Goal: Navigation & Orientation: Find specific page/section

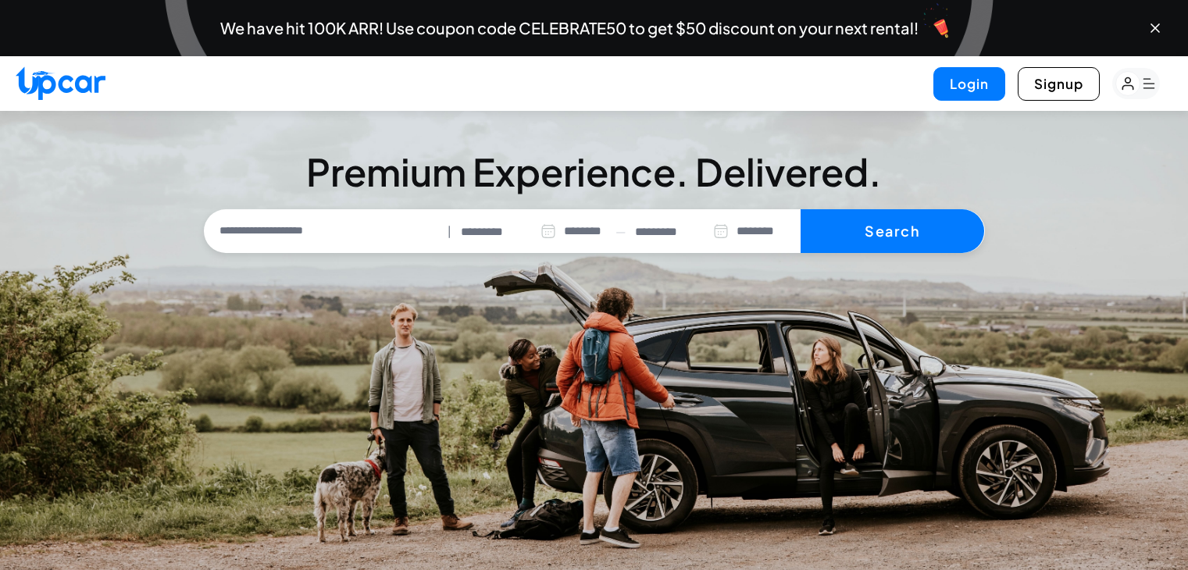
select select "********"
click at [1153, 25] on icon "Close banner" at bounding box center [1155, 28] width 16 height 16
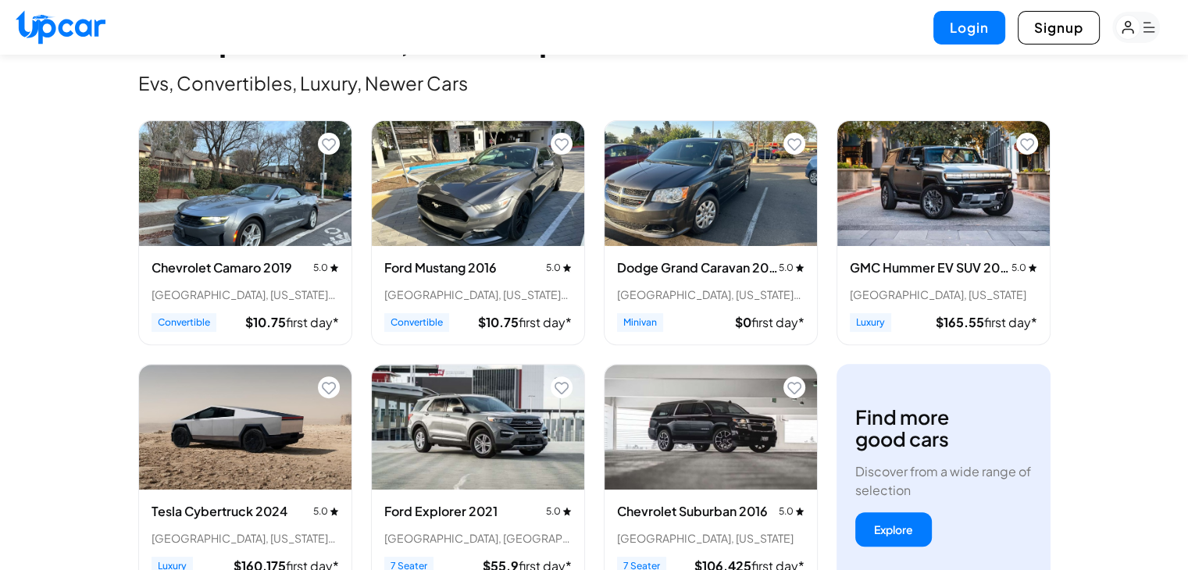
scroll to position [559, 0]
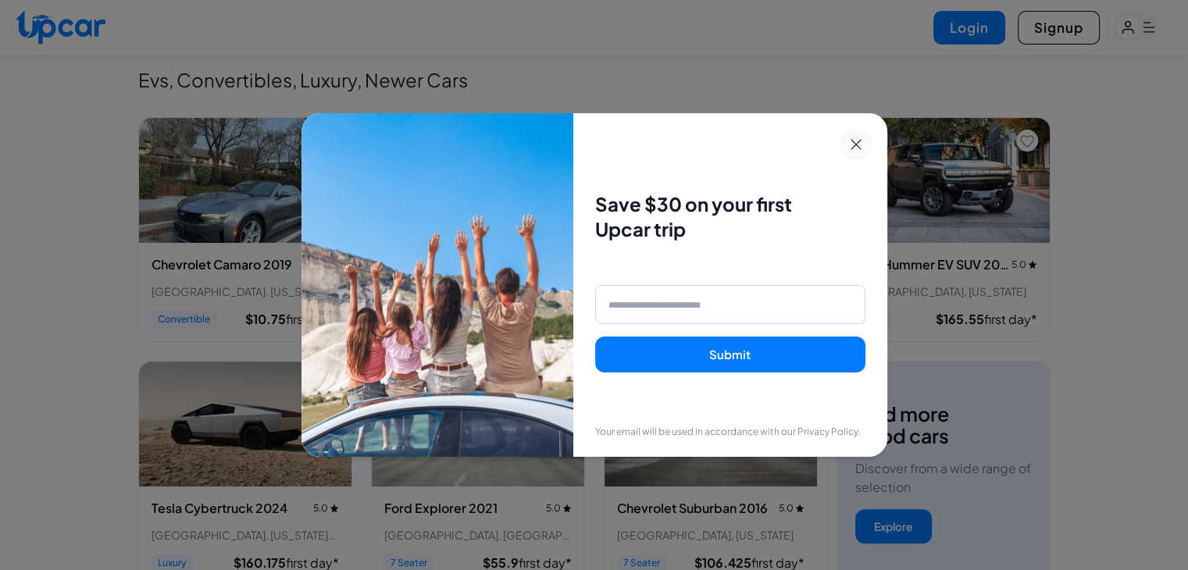
click at [858, 144] on icon at bounding box center [855, 144] width 11 height 11
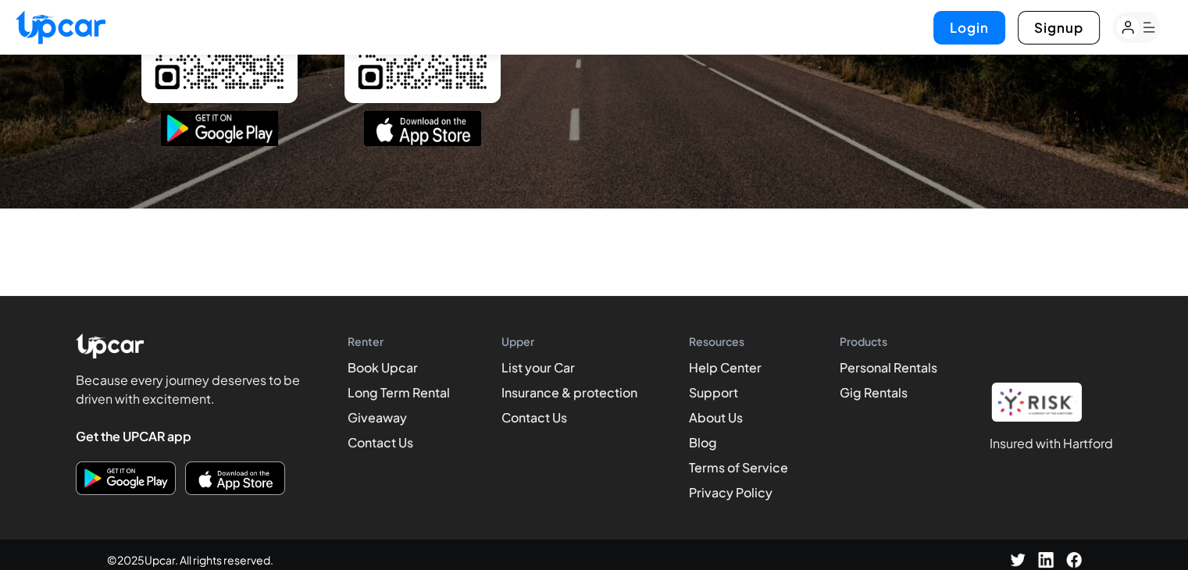
scroll to position [5973, 0]
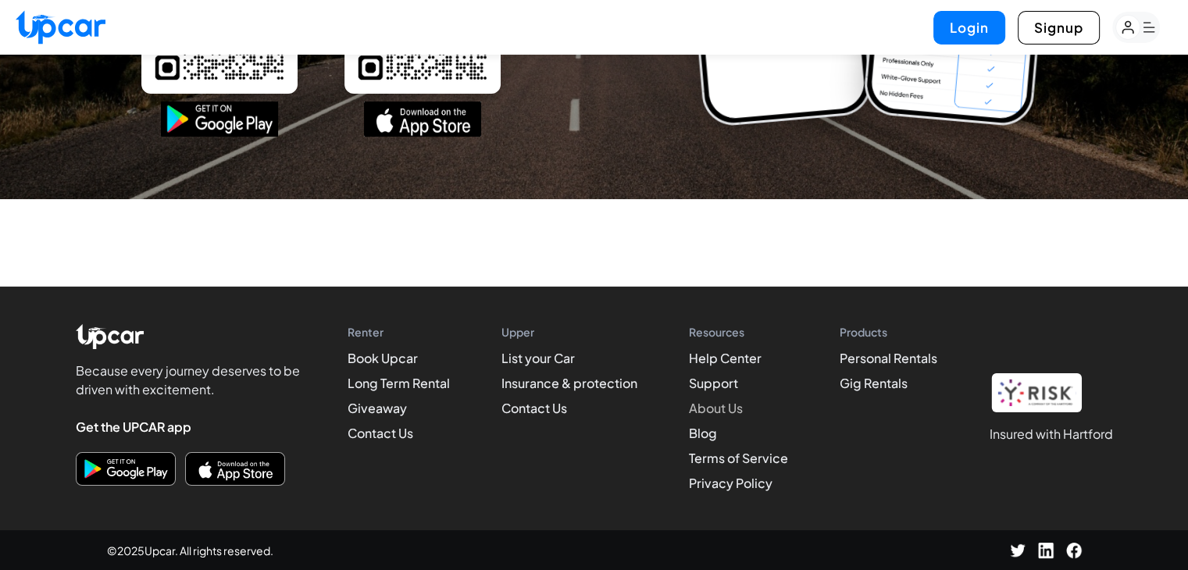
click at [718, 401] on link "About Us" at bounding box center [716, 408] width 54 height 16
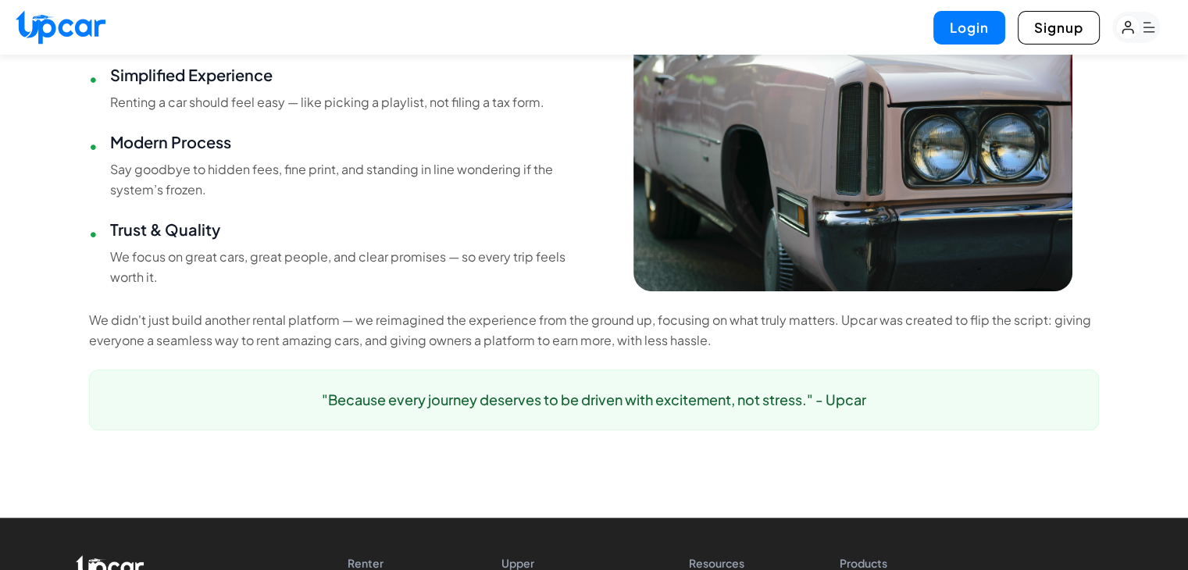
scroll to position [1136, 0]
